Goal: Check status: Check status

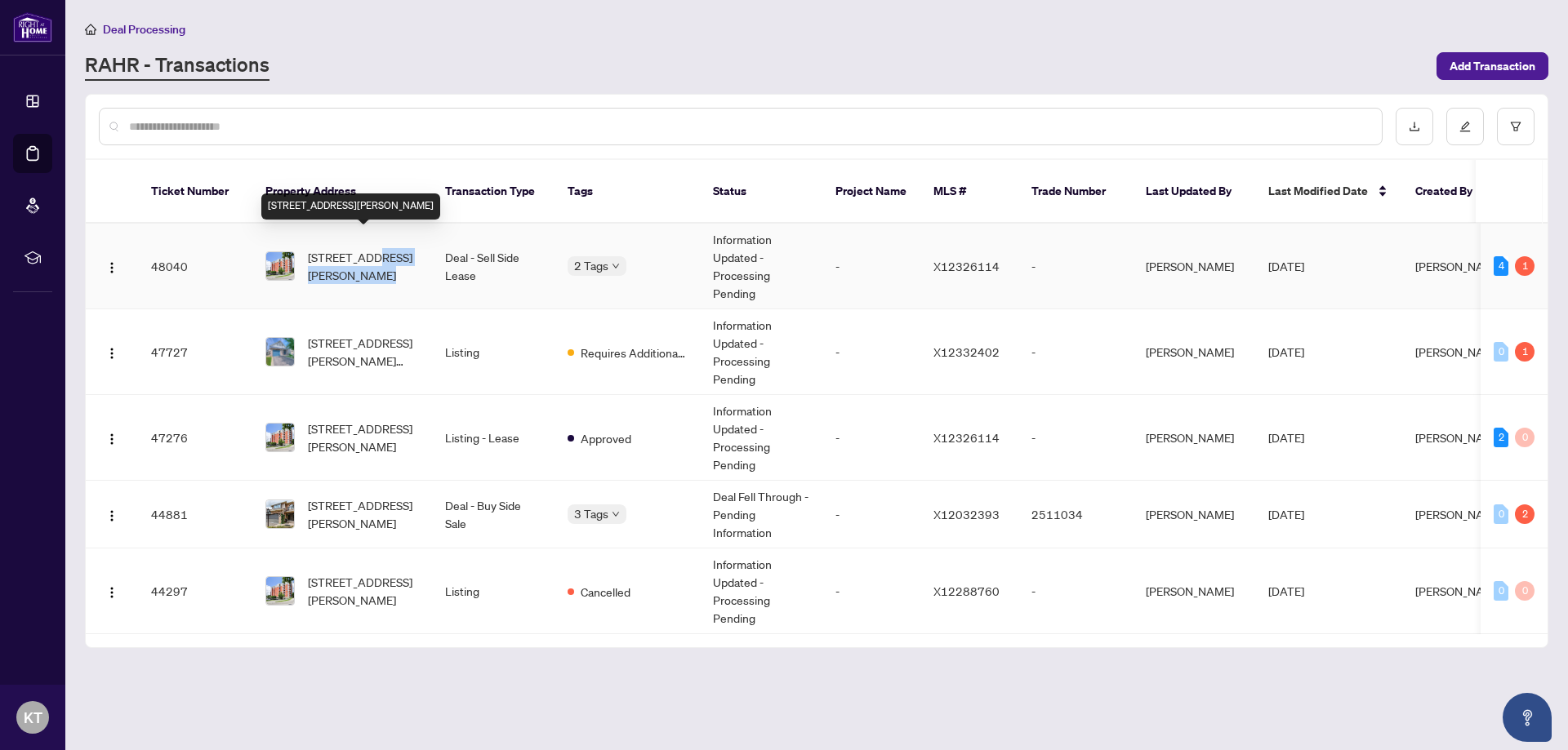
click at [375, 248] on span "[STREET_ADDRESS][PERSON_NAME]" at bounding box center [363, 265] width 111 height 36
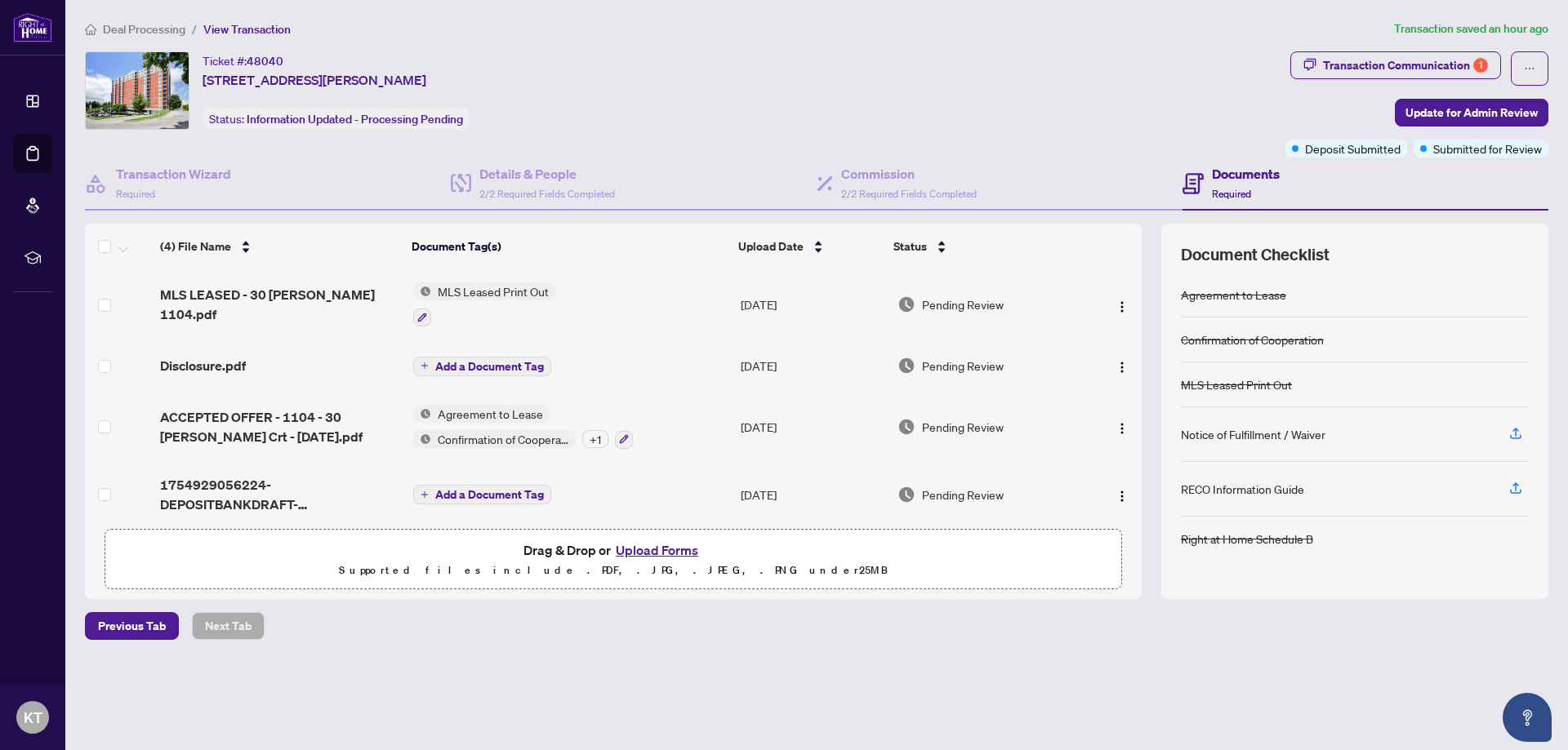
scroll to position [11, 0]
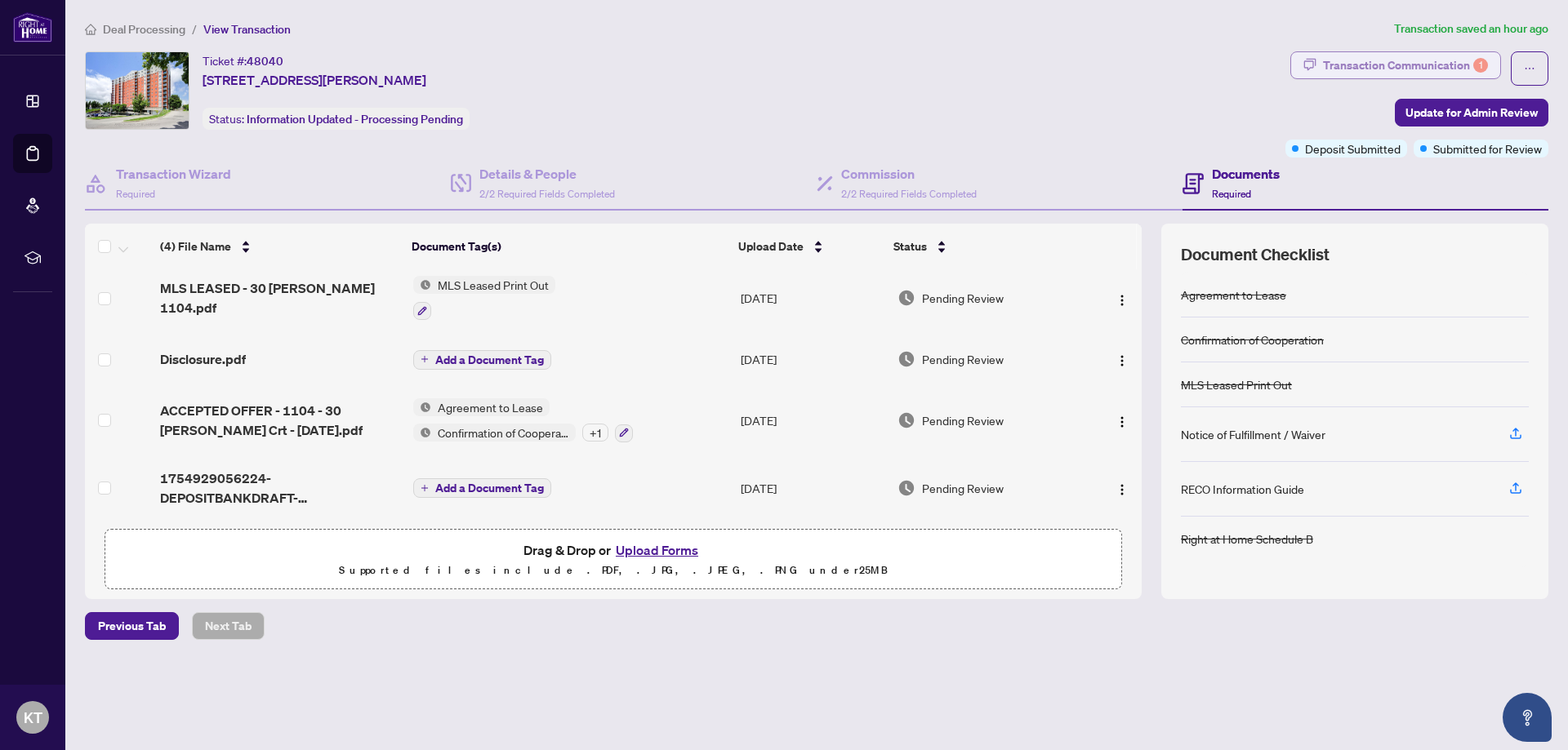
click at [1443, 65] on div "Transaction Communication 1" at bounding box center [1405, 65] width 165 height 26
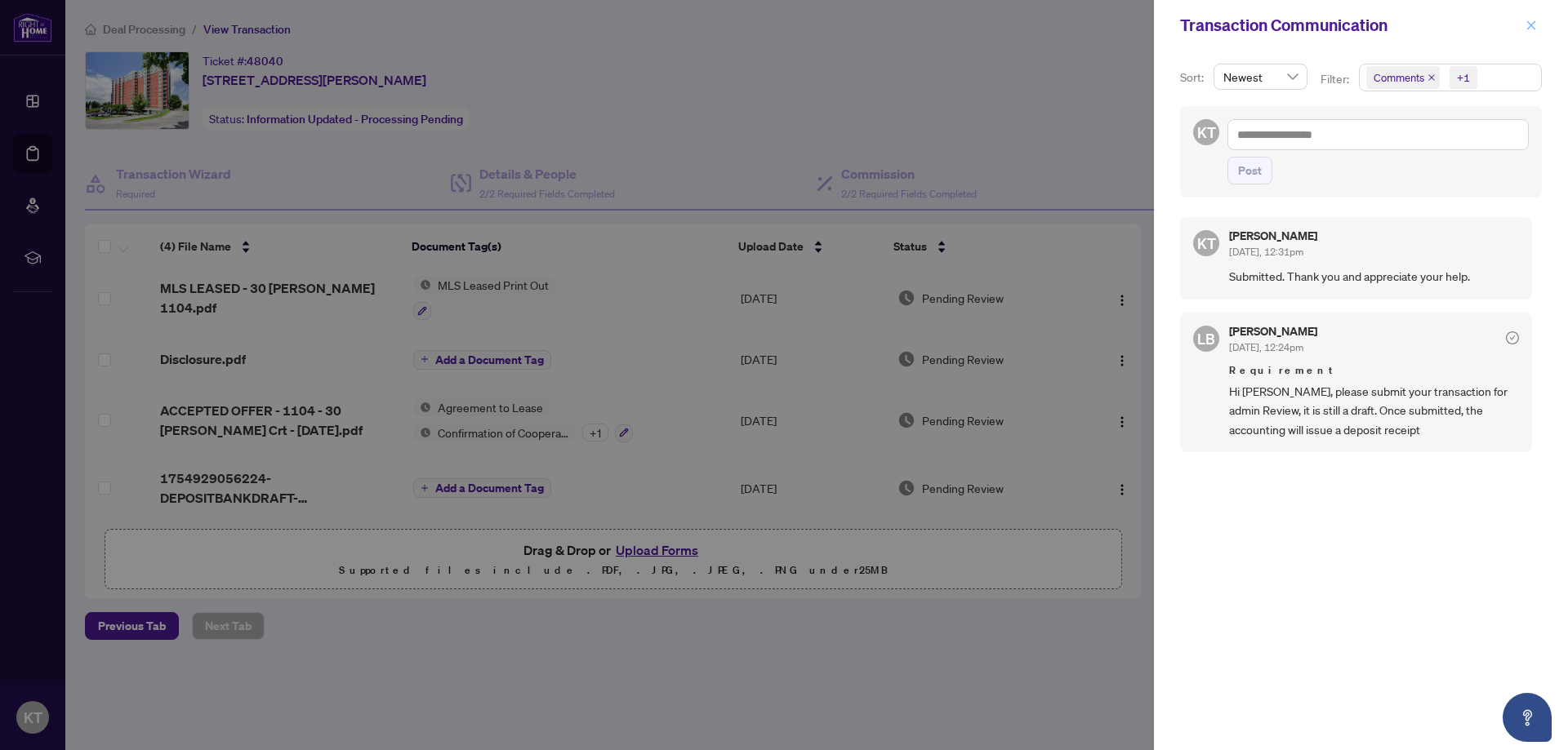
click at [1525, 23] on button "button" at bounding box center [1531, 26] width 21 height 19
